Goal: Task Accomplishment & Management: Use online tool/utility

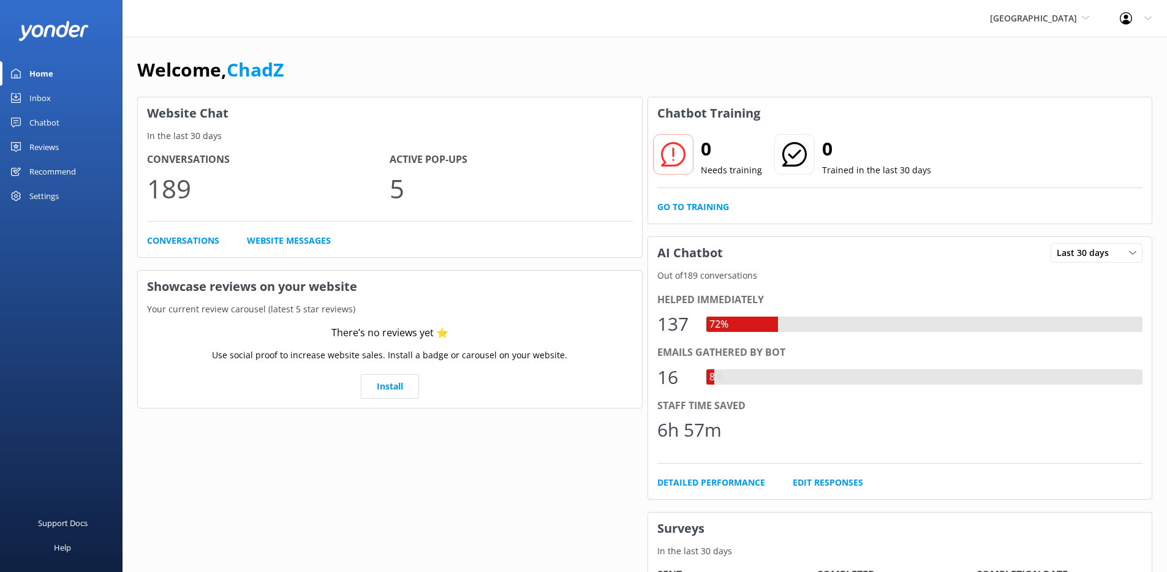
click at [62, 118] on link "Chatbot" at bounding box center [61, 122] width 123 height 25
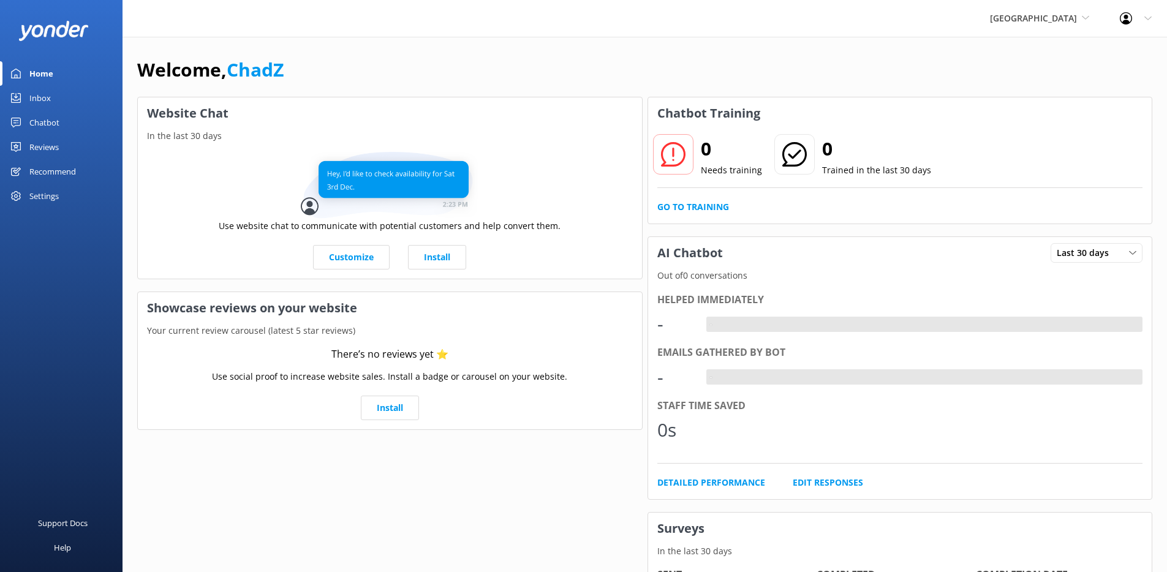
click at [49, 124] on div "Chatbot" at bounding box center [44, 122] width 30 height 25
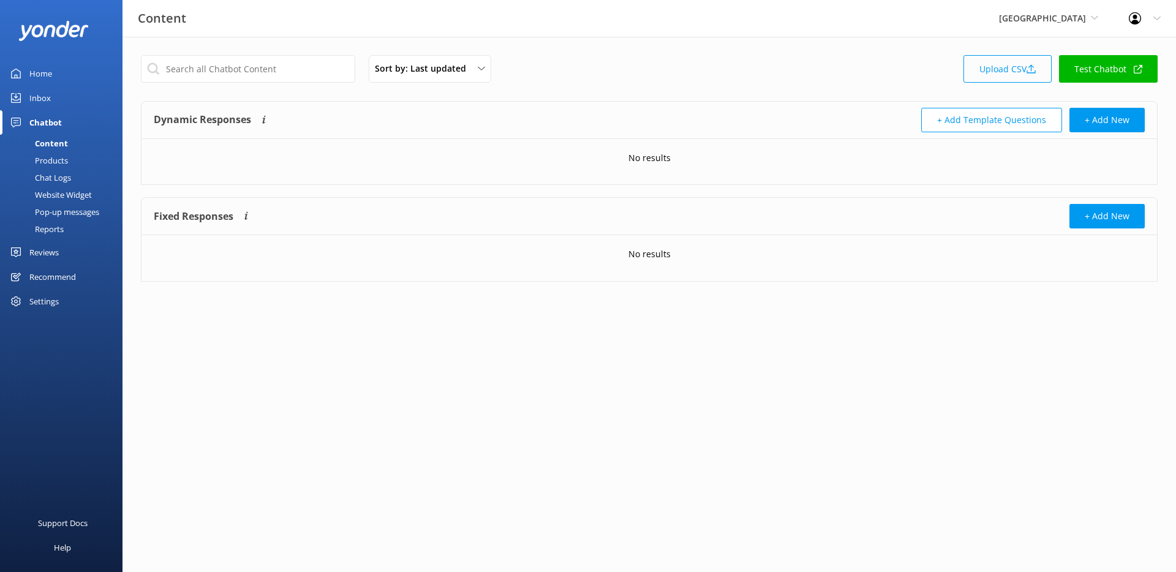
click at [980, 59] on link "Upload CSV" at bounding box center [1008, 69] width 88 height 28
